Goal: Task Accomplishment & Management: Use online tool/utility

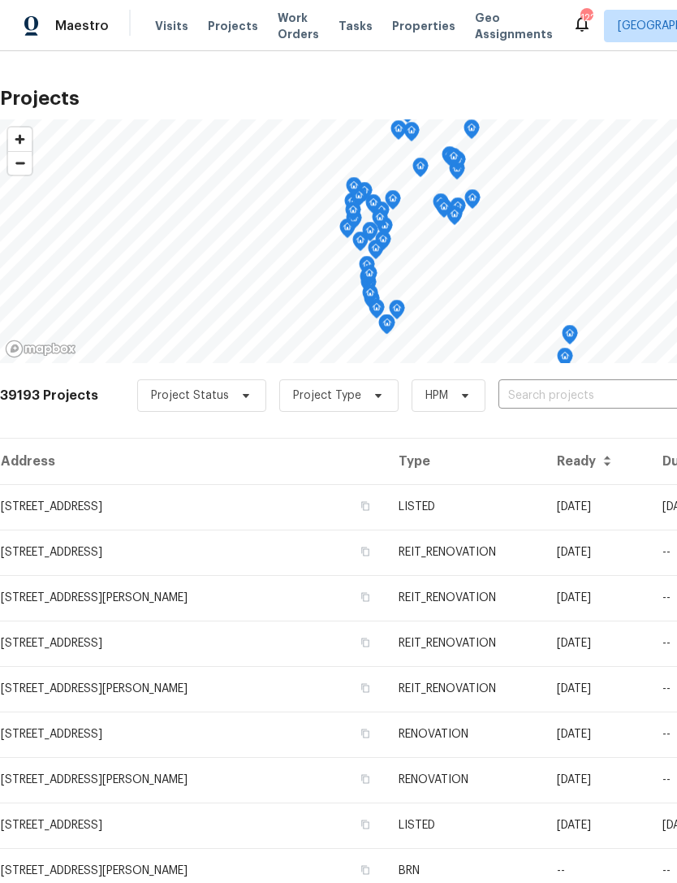
click at [580, 387] on input "text" at bounding box center [592, 395] width 186 height 25
type input "561 ne 17"
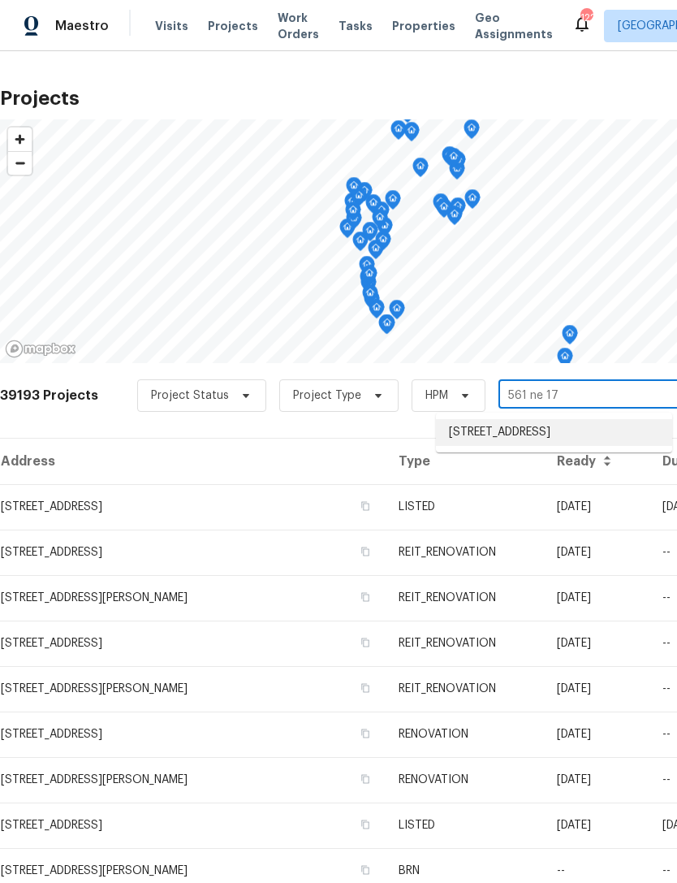
click at [526, 443] on li "[STREET_ADDRESS]" at bounding box center [554, 432] width 236 height 27
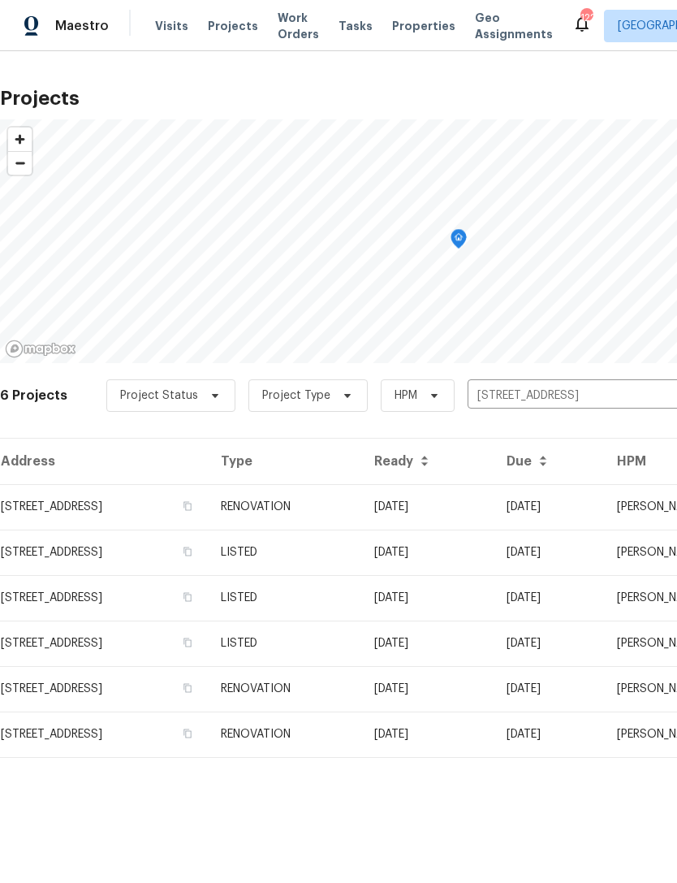
click at [361, 505] on td "RENOVATION" at bounding box center [285, 506] width 154 height 45
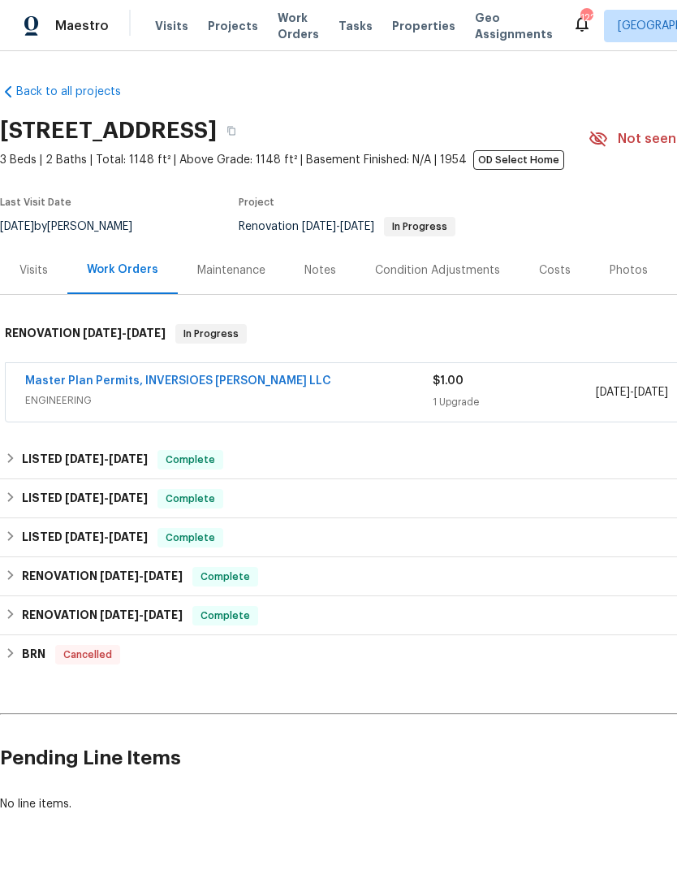
scroll to position [0, 139]
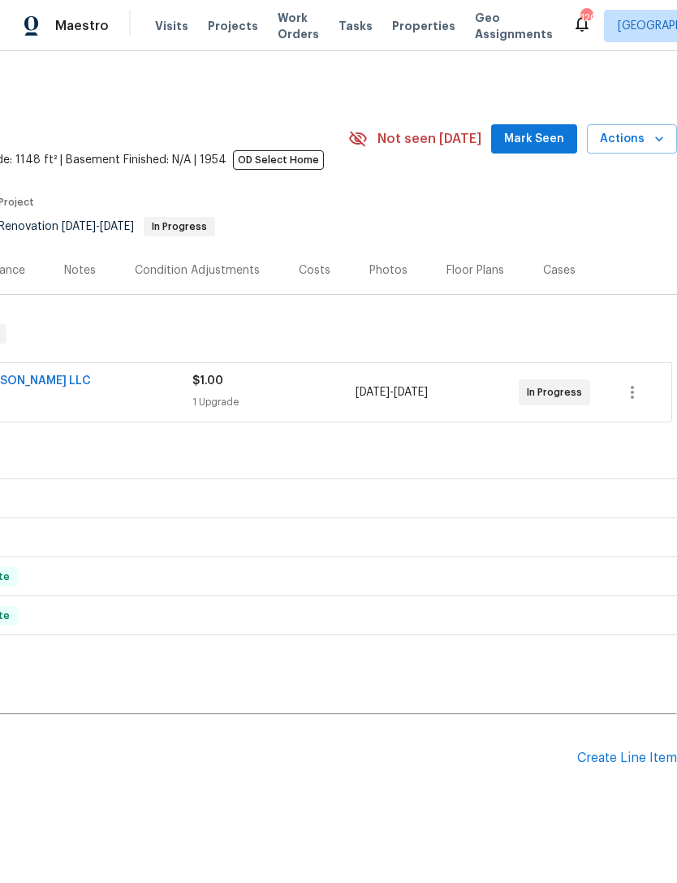
scroll to position [0, 240]
click at [615, 751] on div "Create Line Item" at bounding box center [628, 758] width 100 height 15
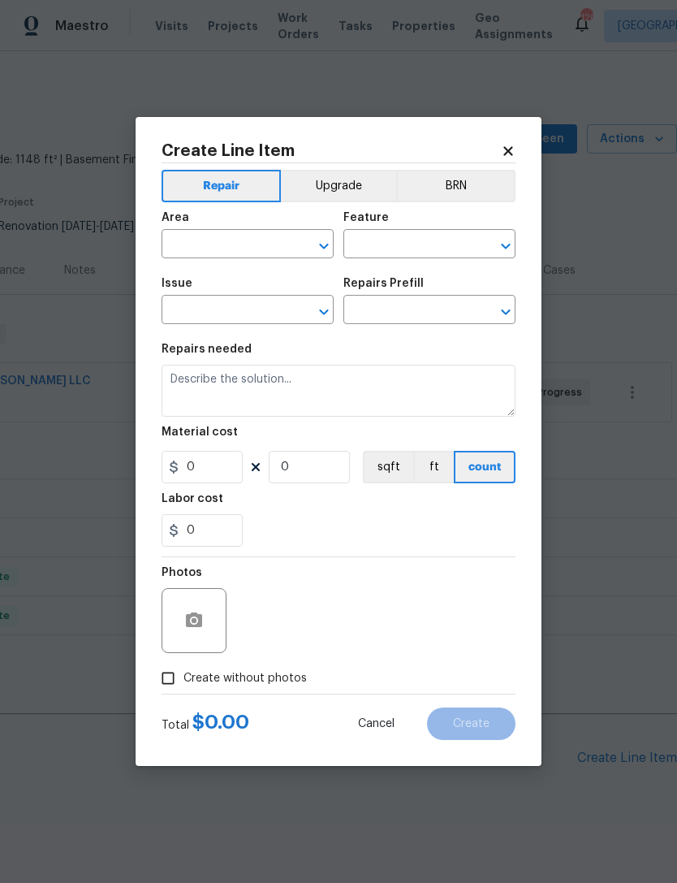
click at [339, 184] on button "Upgrade" at bounding box center [339, 186] width 116 height 32
click at [227, 244] on input "text" at bounding box center [225, 245] width 127 height 25
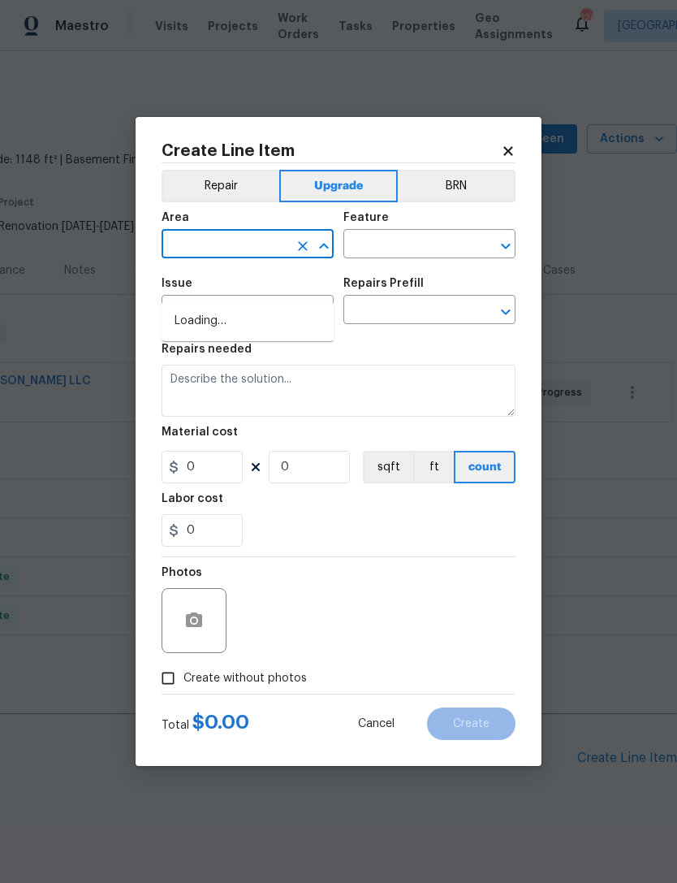
scroll to position [0, 0]
